Goal: Task Accomplishment & Management: Complete application form

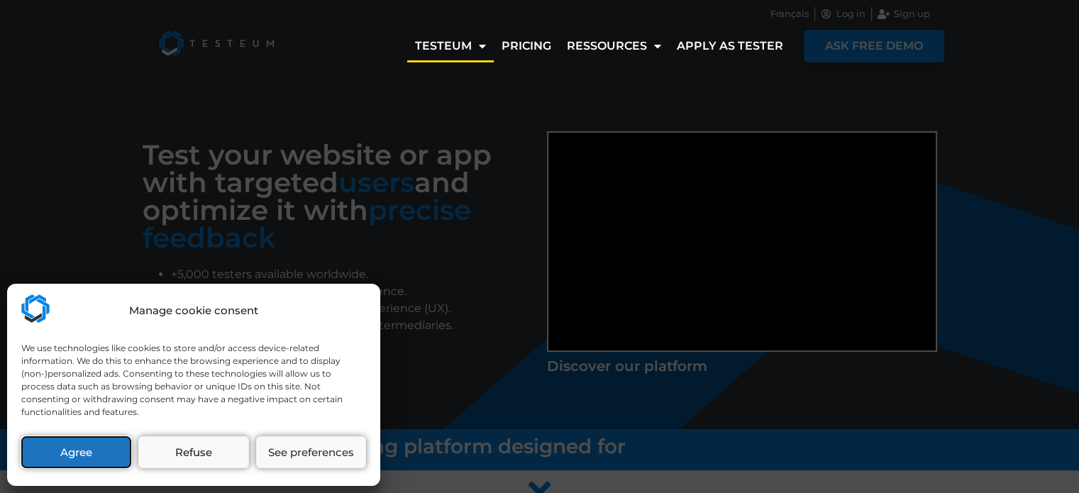
click at [89, 448] on button "Agree" at bounding box center [76, 452] width 110 height 32
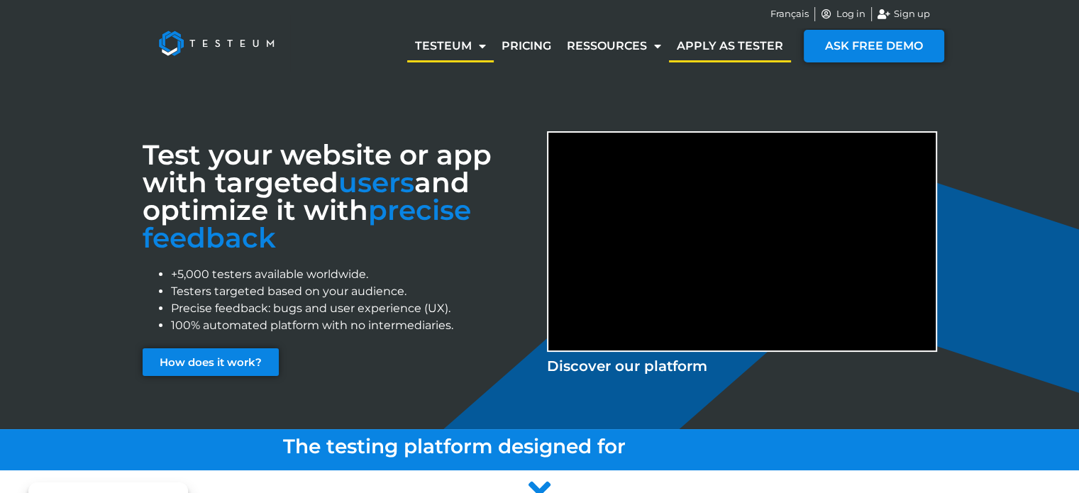
click at [752, 47] on link "Apply as tester" at bounding box center [730, 46] width 122 height 33
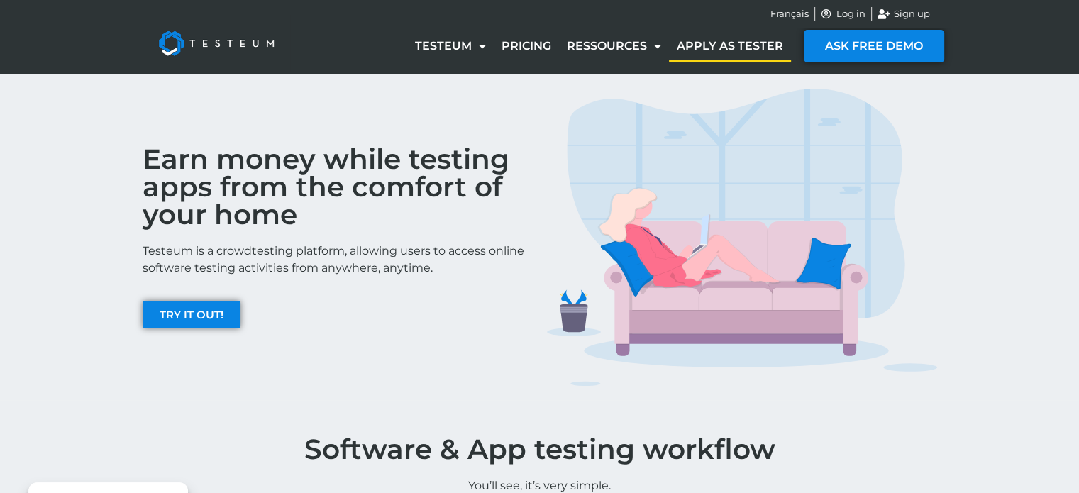
click at [752, 47] on link "Apply as tester" at bounding box center [730, 46] width 122 height 33
click at [745, 49] on link "Apply as tester" at bounding box center [730, 46] width 122 height 33
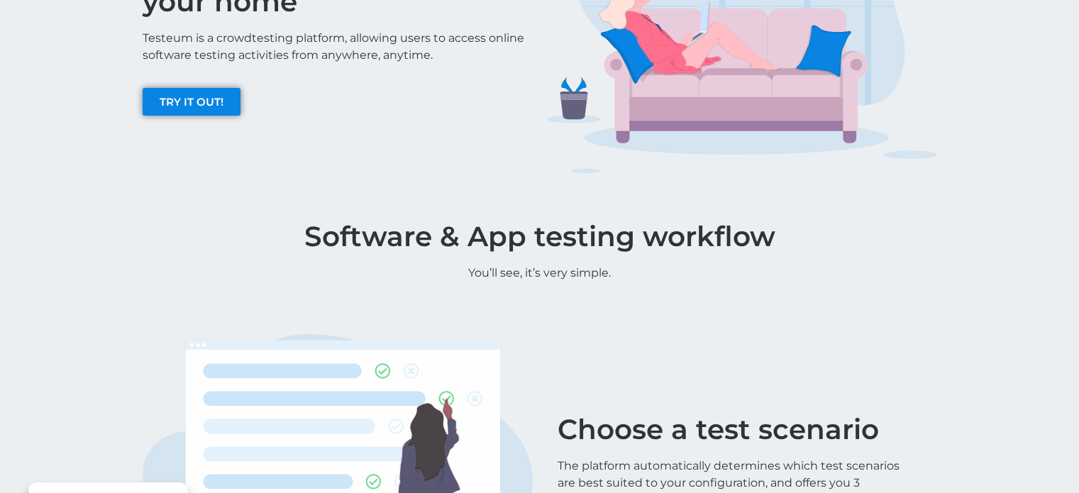
scroll to position [259, 0]
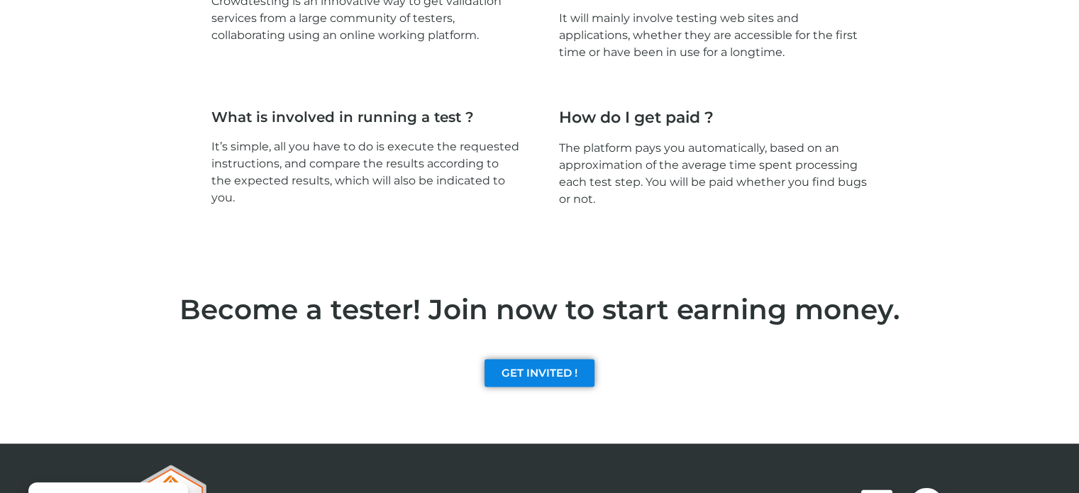
scroll to position [2195, 0]
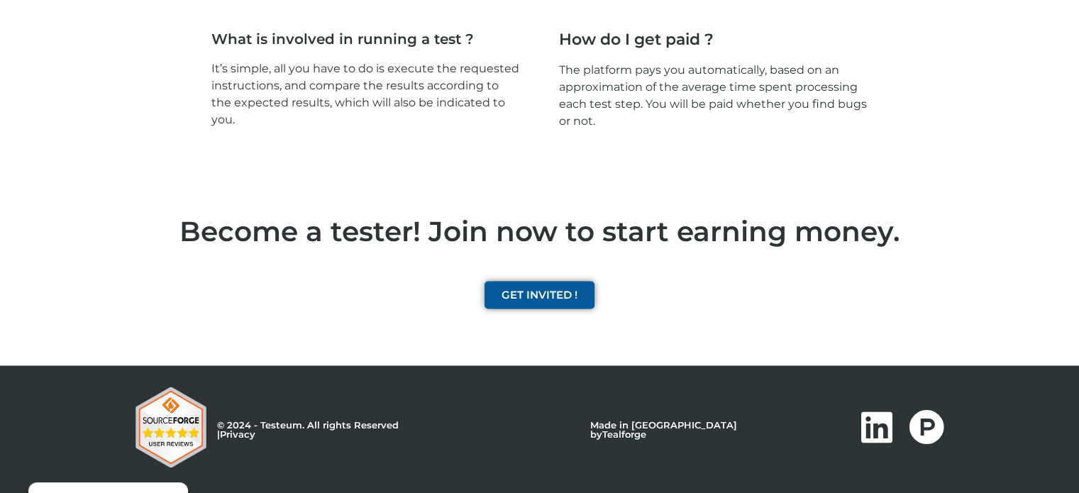
click at [572, 290] on span "GET INVITED !" at bounding box center [540, 295] width 76 height 11
